Goal: Task Accomplishment & Management: Complete application form

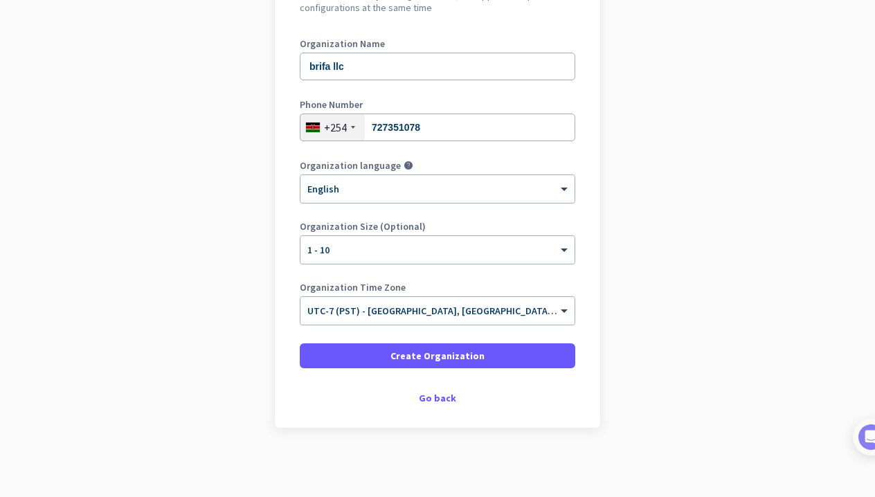
scroll to position [173, 0]
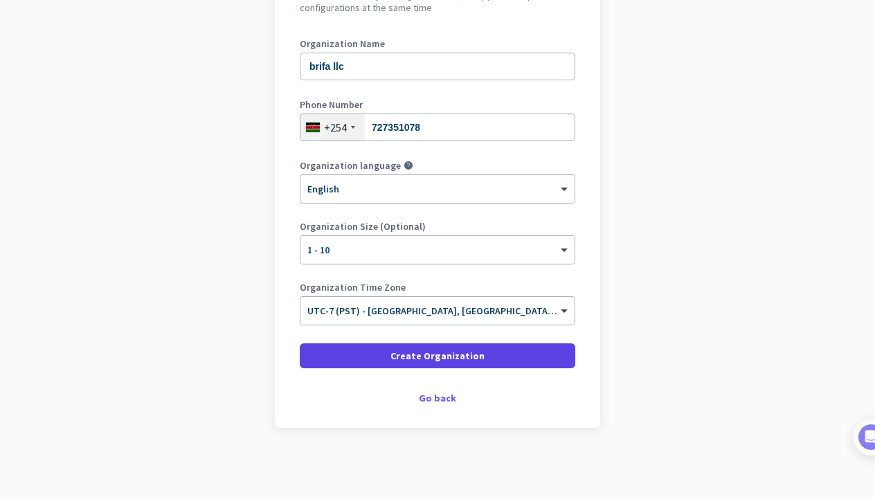
click at [444, 358] on span "Create Organization" at bounding box center [437, 356] width 94 height 14
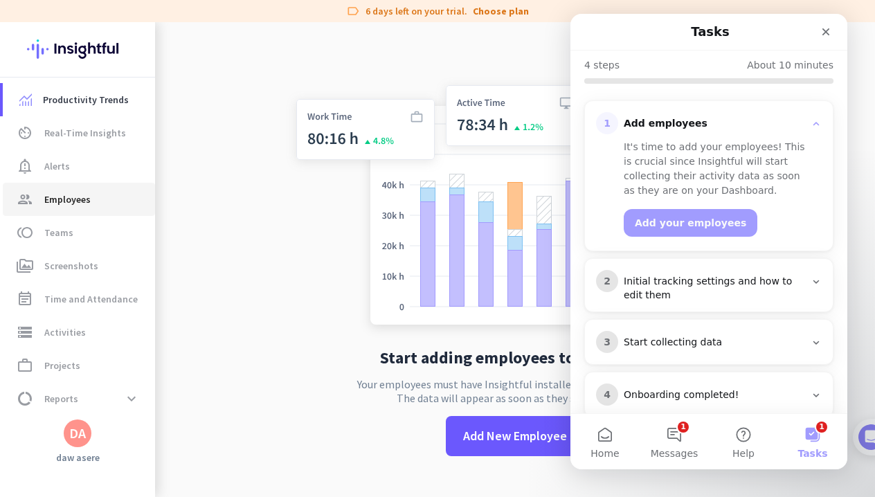
click at [73, 206] on span "Employees" at bounding box center [67, 199] width 46 height 17
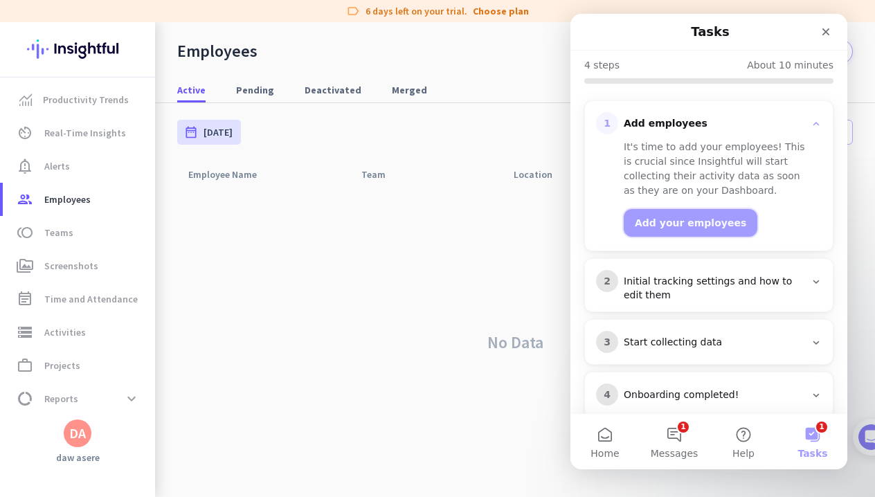
click at [691, 209] on button "Add your employees" at bounding box center [691, 223] width 134 height 28
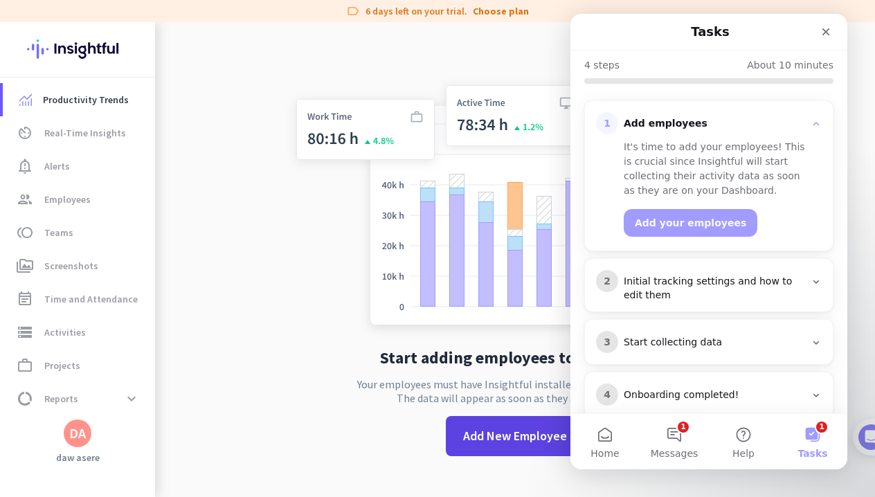
click at [507, 436] on span "Add New Employee" at bounding box center [515, 436] width 104 height 18
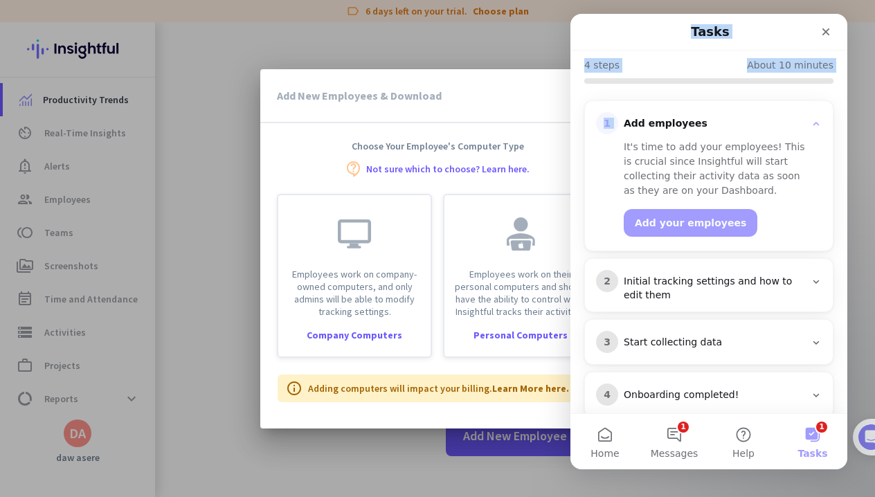
drag, startPoint x: 709, startPoint y: 24, endPoint x: 804, endPoint y: 83, distance: 111.4
click at [804, 83] on div "Tasks 🎊 Welcome to Insightful! 🎊 You're just a few steps away from completing t…" at bounding box center [708, 213] width 277 height 399
click at [761, 28] on div "Intercom messenger" at bounding box center [786, 31] width 105 height 25
click at [500, 104] on div "Add New Employees & Download close" at bounding box center [437, 96] width 354 height 54
click at [826, 28] on icon "Close" at bounding box center [825, 31] width 11 height 11
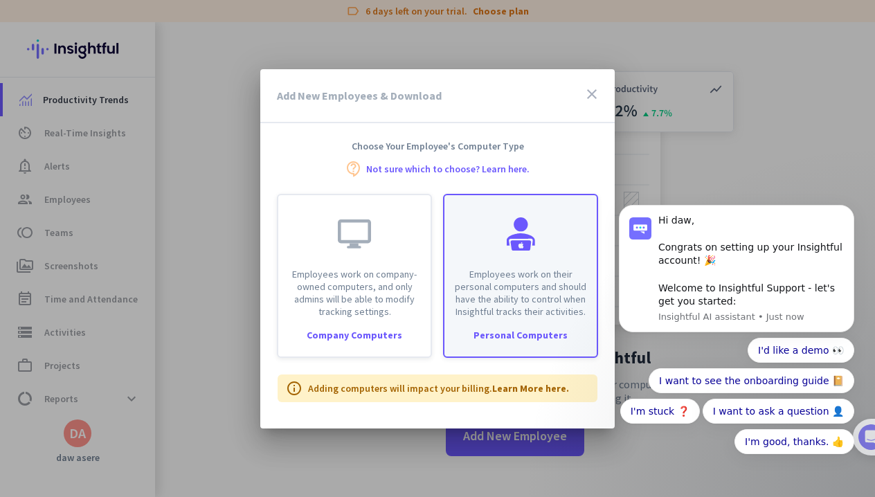
click at [518, 336] on div "Personal Computers" at bounding box center [520, 335] width 152 height 10
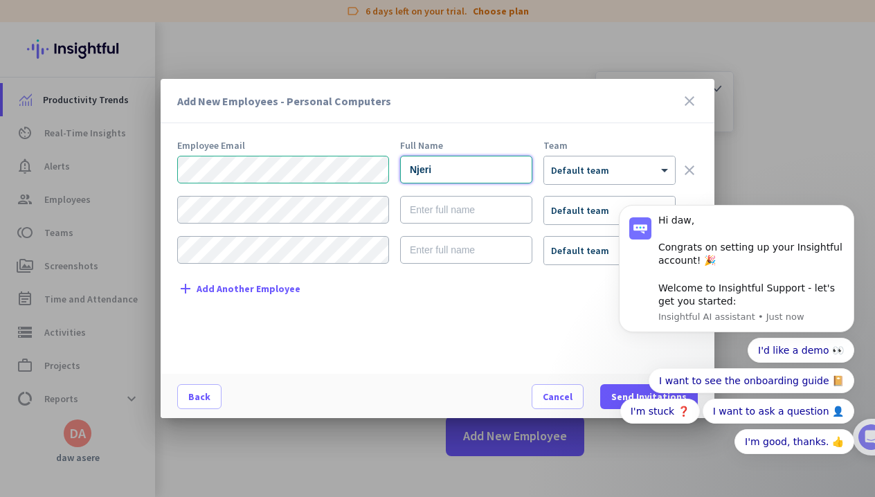
type input "Njeri"
click at [633, 395] on div "I'd like a demo 👀 I want to see the onboarding guide 📔 I'm stuck ❓ I want to as…" at bounding box center [736, 396] width 235 height 116
click at [631, 395] on div "I'd like a demo 👀 I want to see the onboarding guide 📔 I'm stuck ❓ I want to as…" at bounding box center [736, 396] width 235 height 116
click html "Hi daw, Congrats on setting up your Insightful account! 🎉 Welcome to Insightful…"
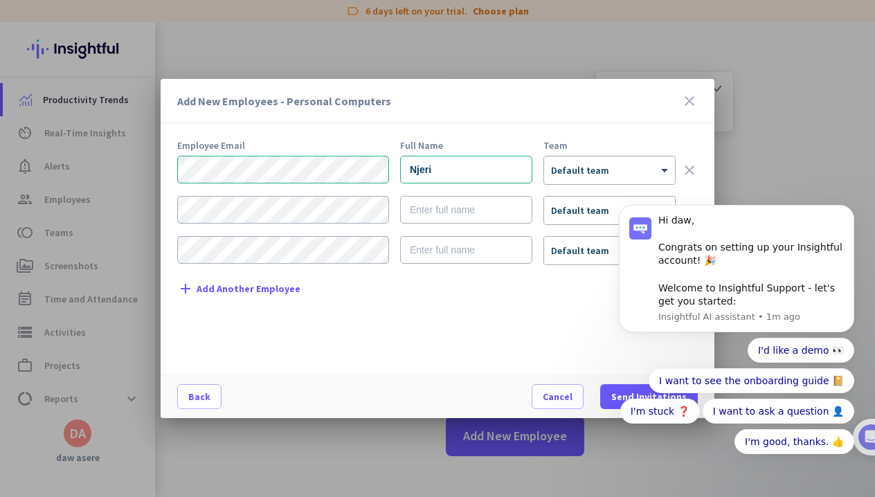
click at [631, 393] on div "I'd like a demo 👀 I want to see the onboarding guide 📔 I'm stuck ❓ I want to as…" at bounding box center [736, 396] width 235 height 116
type input "h"
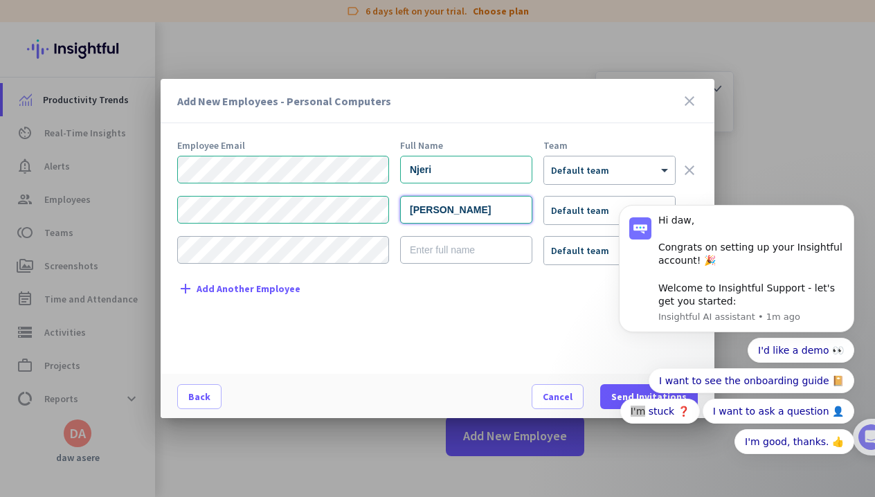
type input "jeffrey"
type input "james"
click at [632, 395] on div "I'd like a demo 👀 I want to see the onboarding guide 📔 I'm stuck ❓ I want to as…" at bounding box center [736, 396] width 235 height 116
click at [865, 432] on body "Hi daw, Congrats on setting up your Insightful account! 🎉 Welcome to Insightful…" at bounding box center [737, 280] width 266 height 408
click html "Hi daw, Congrats on setting up your Insightful account! 🎉 Welcome to Insightful…"
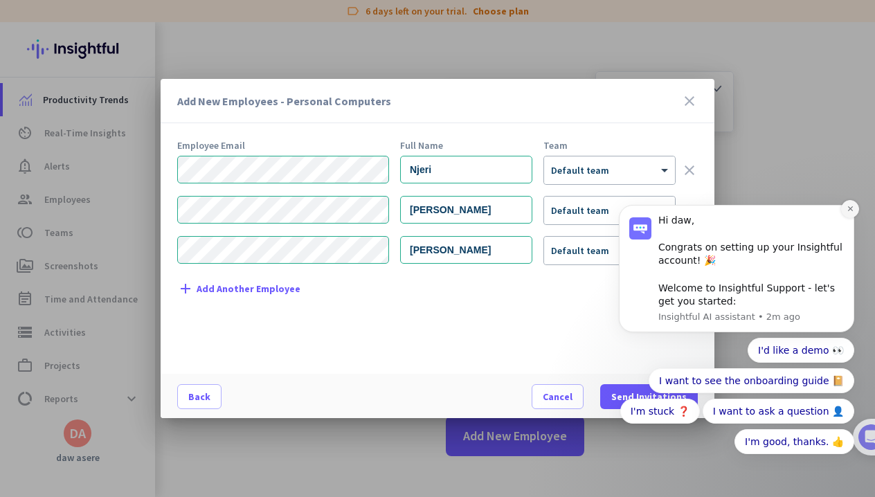
click at [850, 208] on icon "Dismiss notification" at bounding box center [851, 209] width 8 height 8
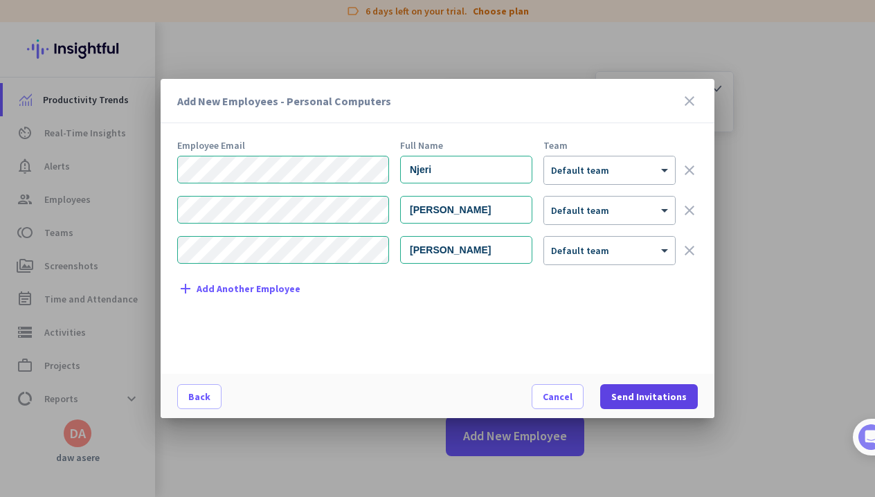
click at [652, 394] on span "Send Invitations" at bounding box center [648, 397] width 75 height 14
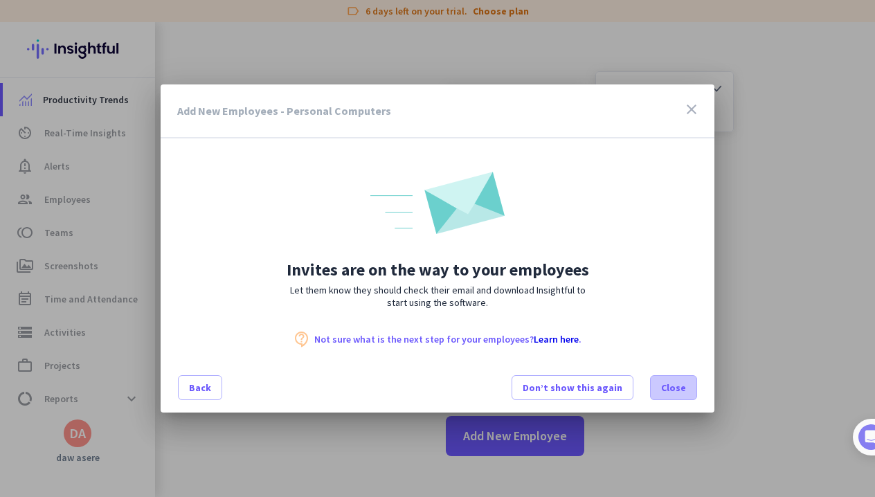
click at [677, 386] on span "Close" at bounding box center [673, 388] width 25 height 14
